Goal: Check status: Check status

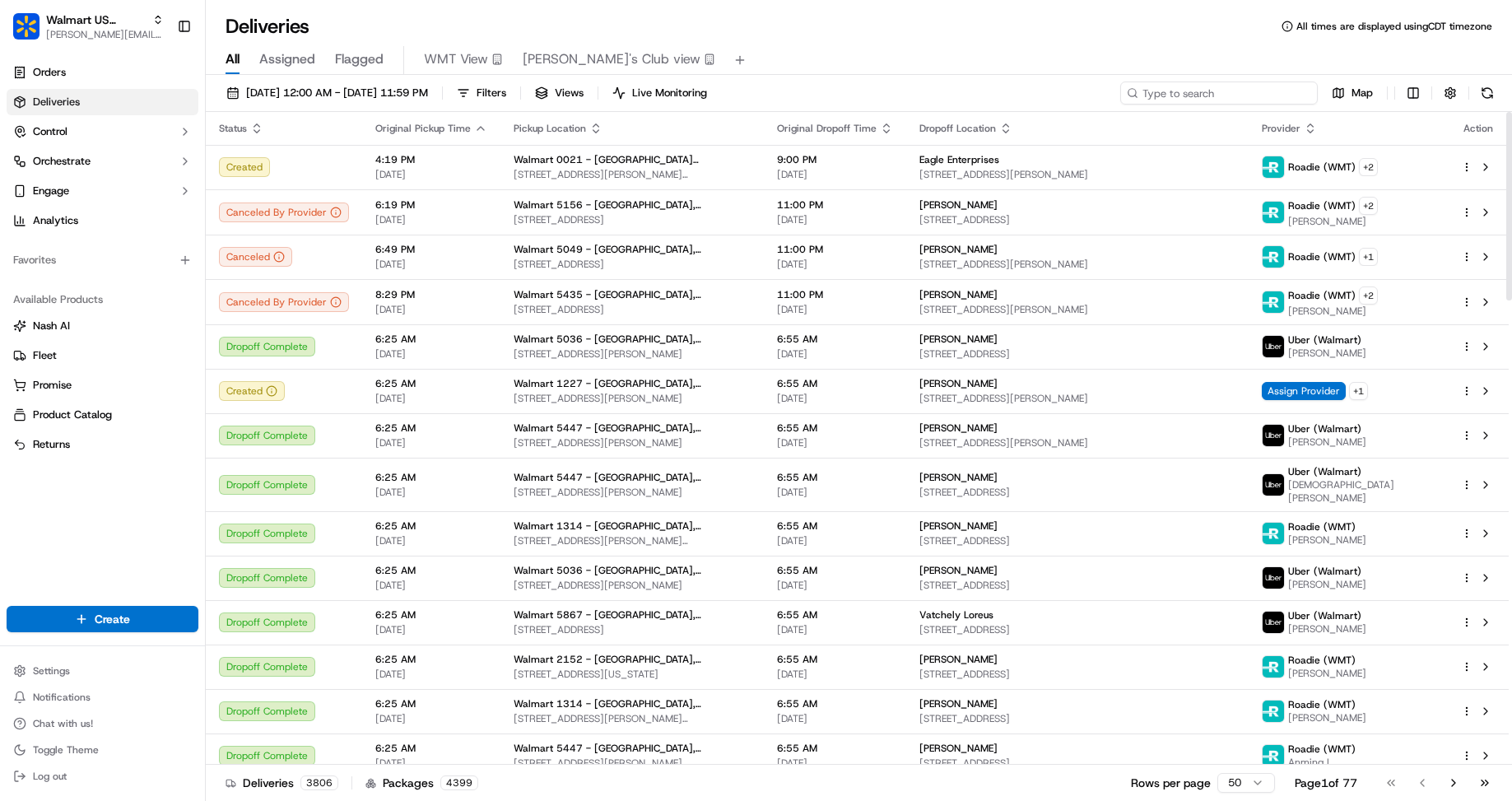
click at [1124, 96] on input at bounding box center [1219, 93] width 198 height 23
paste input "200013460547174"
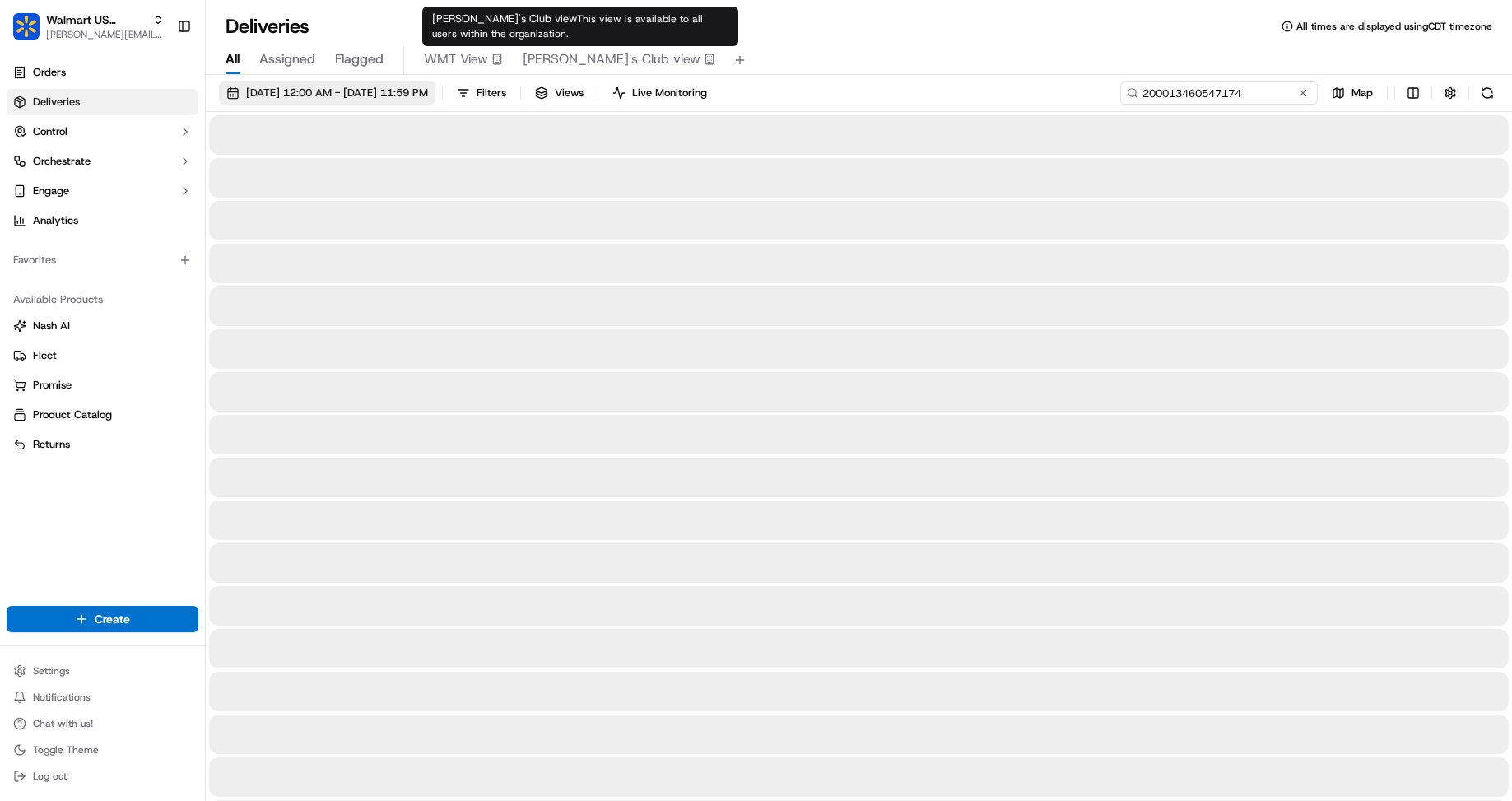
type input "200013460547174"
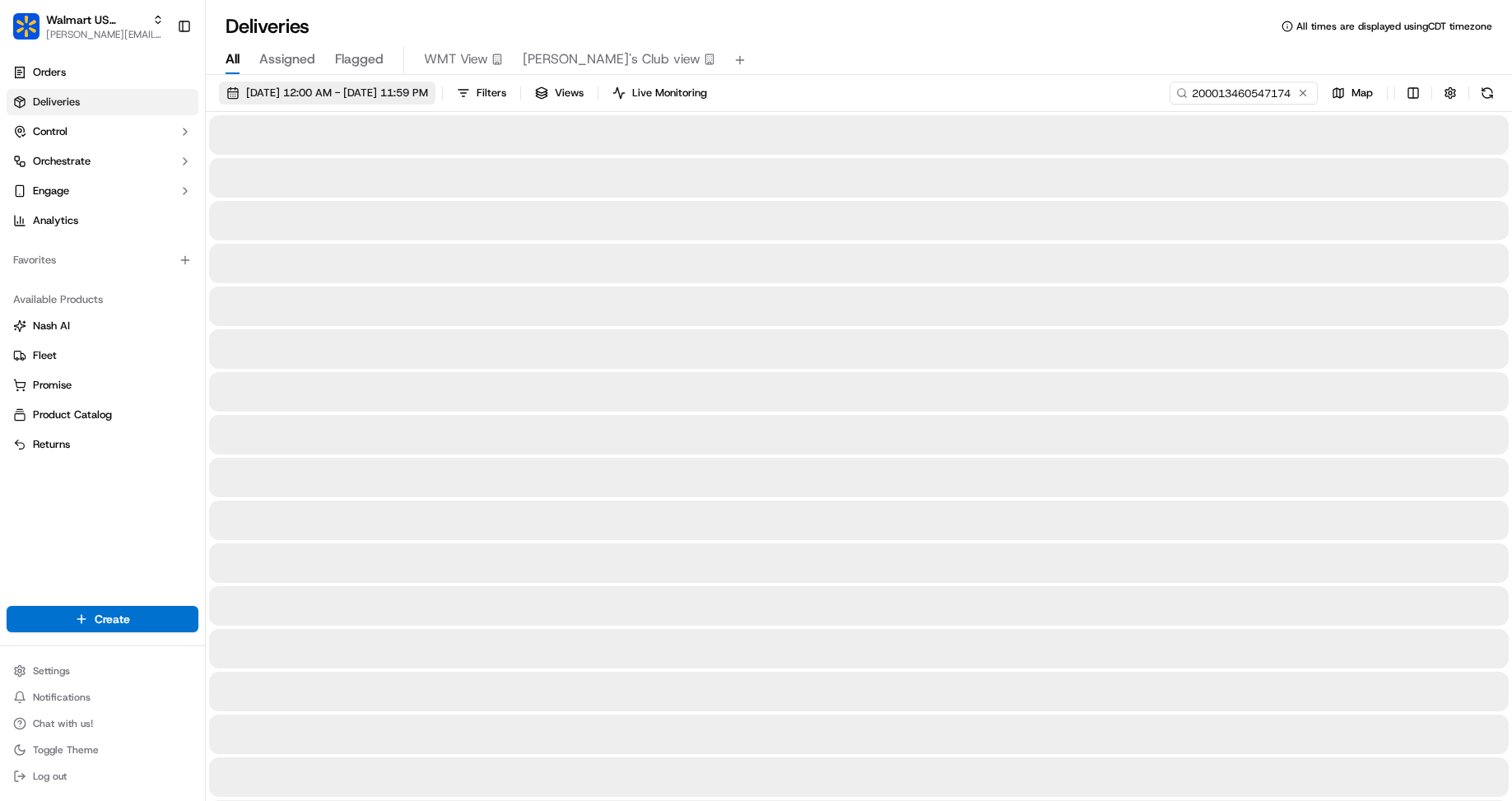
click at [428, 88] on span "[DATE] 12:00 AM - [DATE] 11:59 PM" at bounding box center [337, 94] width 182 height 15
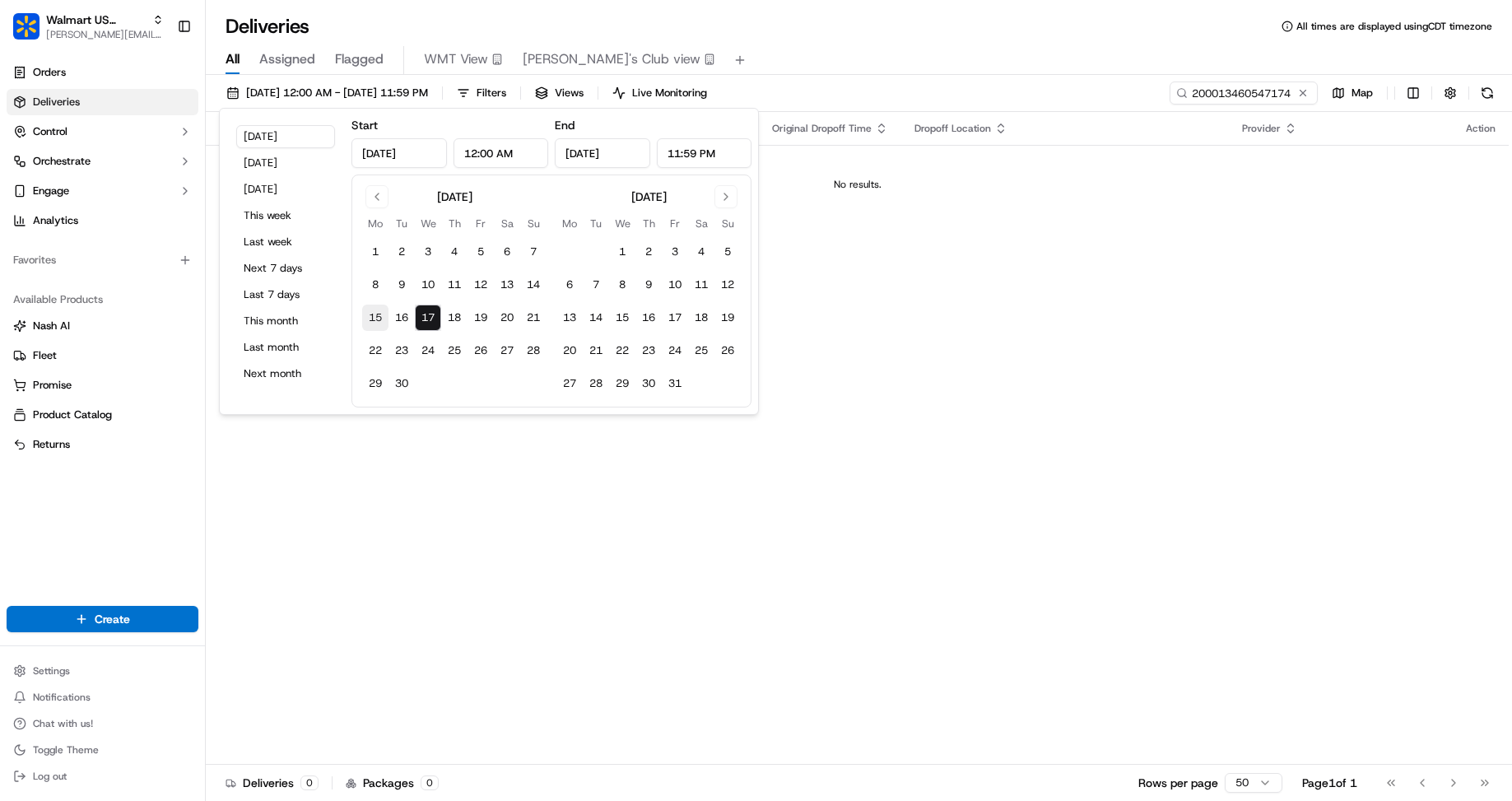
click at [380, 316] on button "15" at bounding box center [375, 318] width 26 height 26
type input "[DATE]"
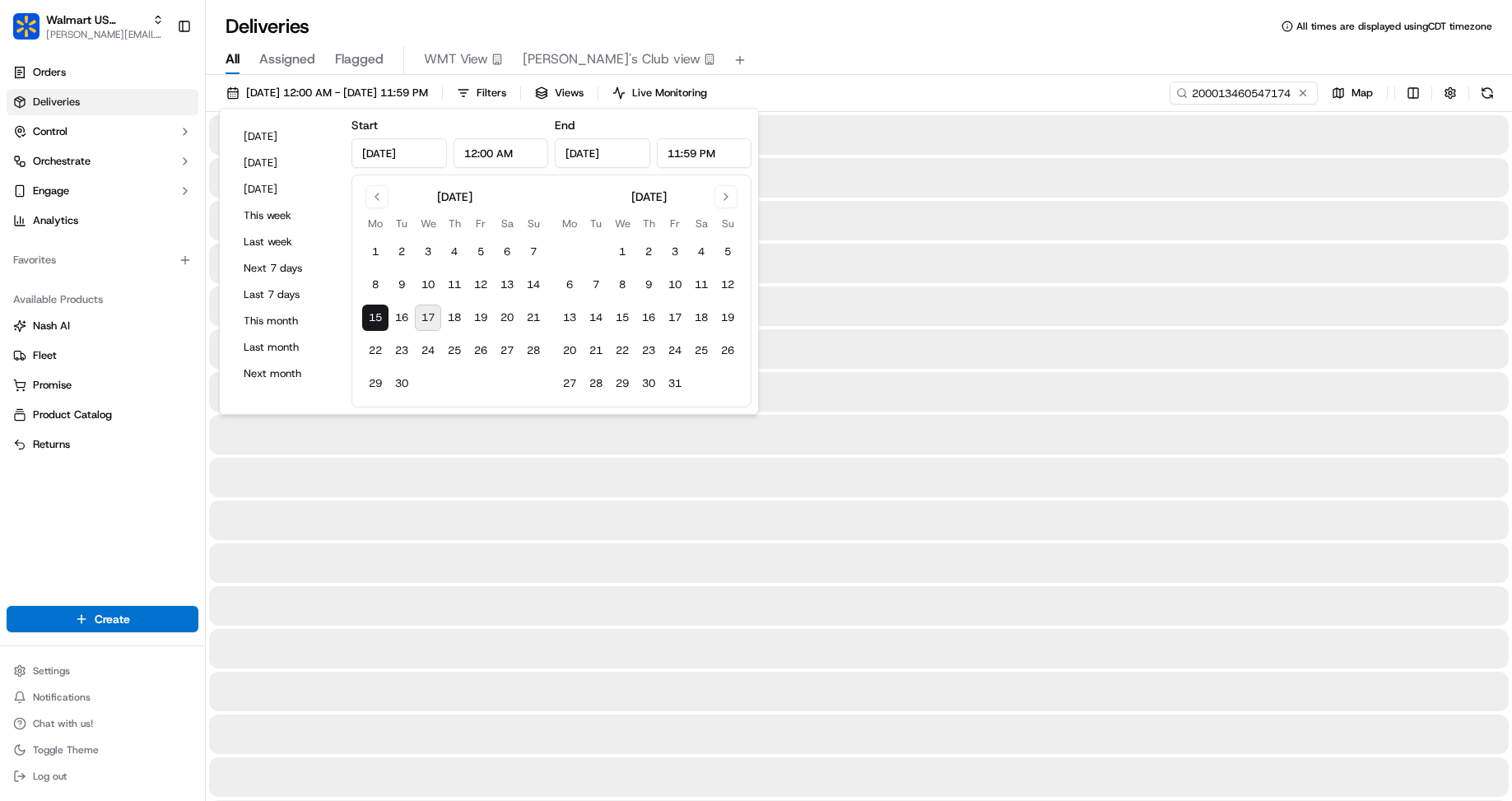
click at [1034, 39] on div "Deliveries All times are displayed using CDT timezone" at bounding box center [860, 26] width 1307 height 26
